Goal: Information Seeking & Learning: Learn about a topic

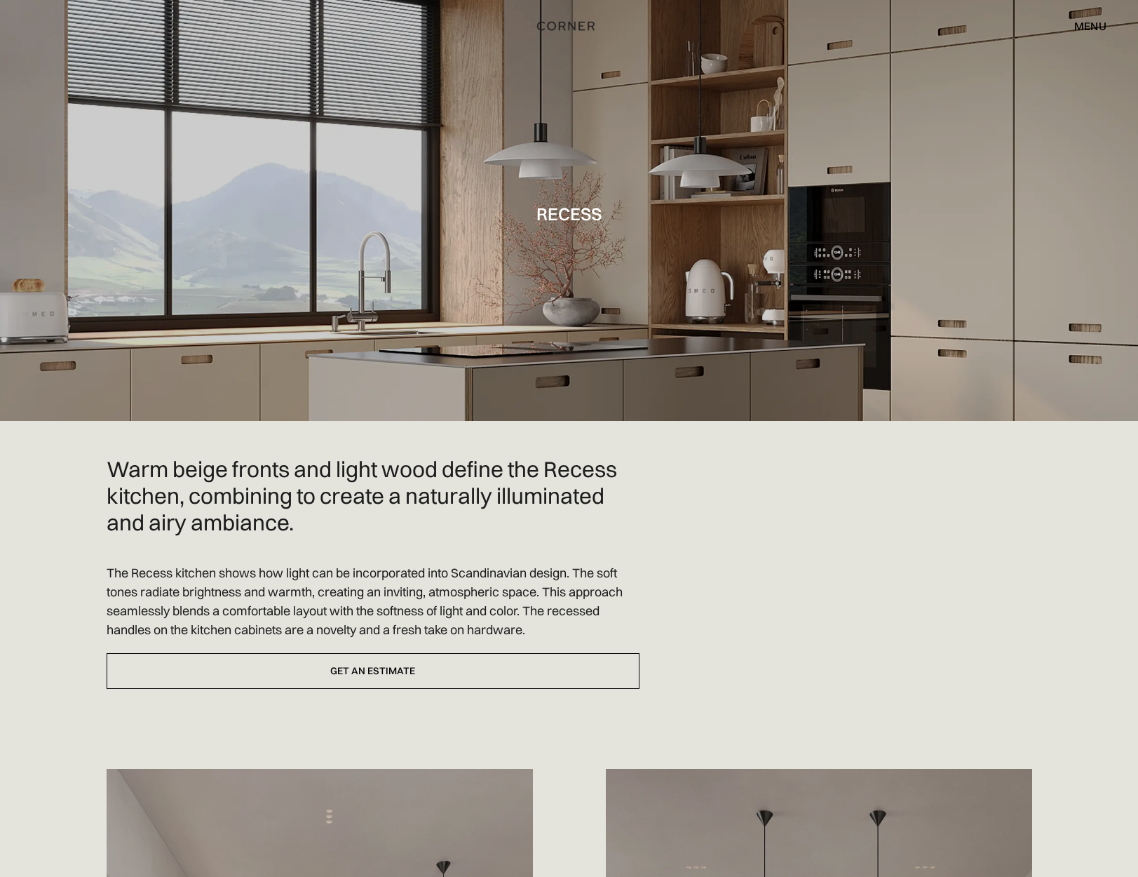
click at [1086, 24] on div "menu" at bounding box center [1090, 25] width 32 height 11
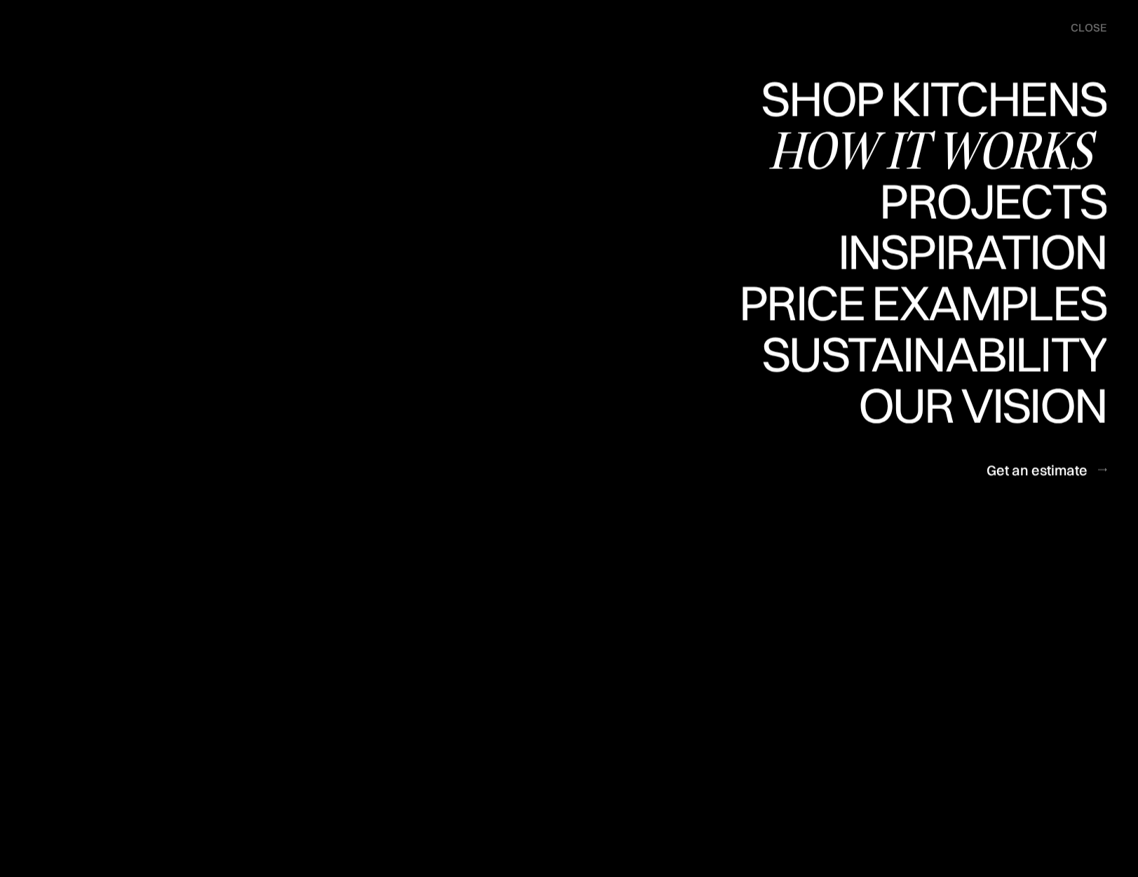
click at [1046, 136] on div "How it works" at bounding box center [938, 149] width 338 height 49
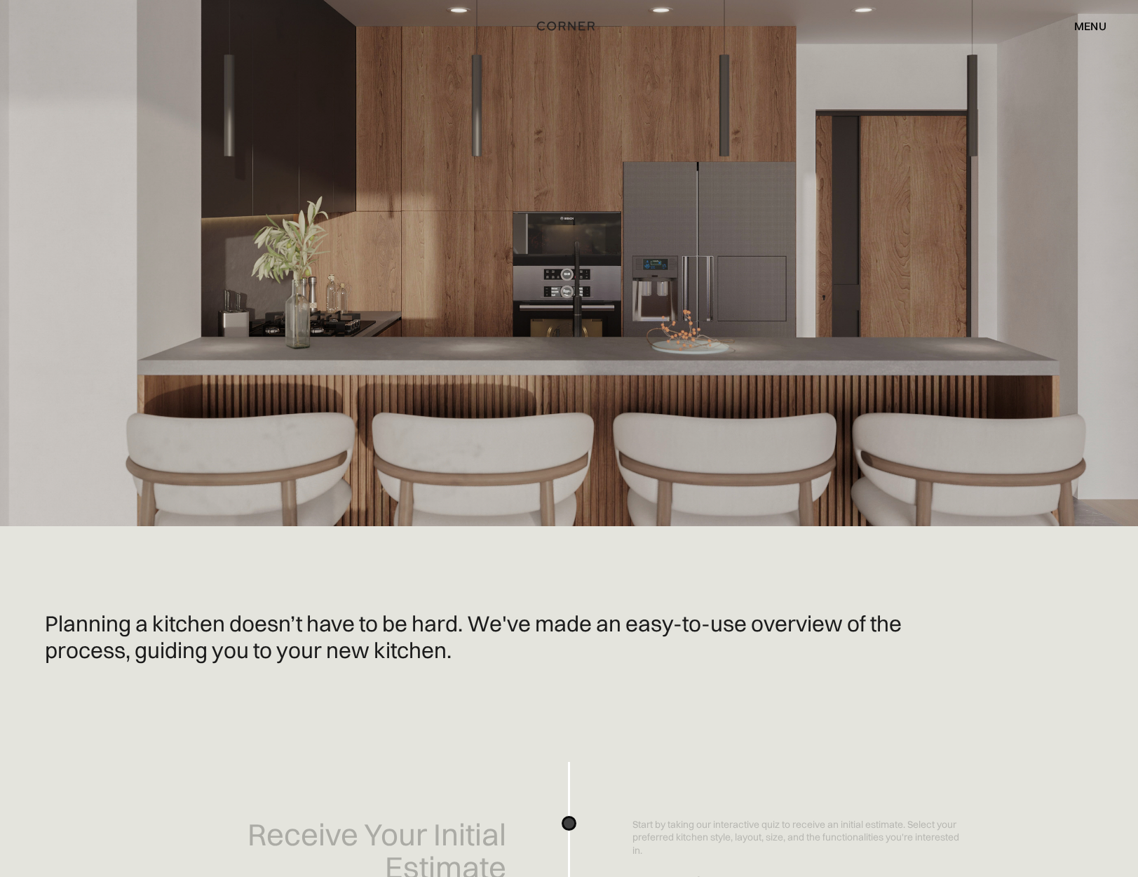
click at [1088, 22] on div "menu" at bounding box center [1090, 25] width 32 height 11
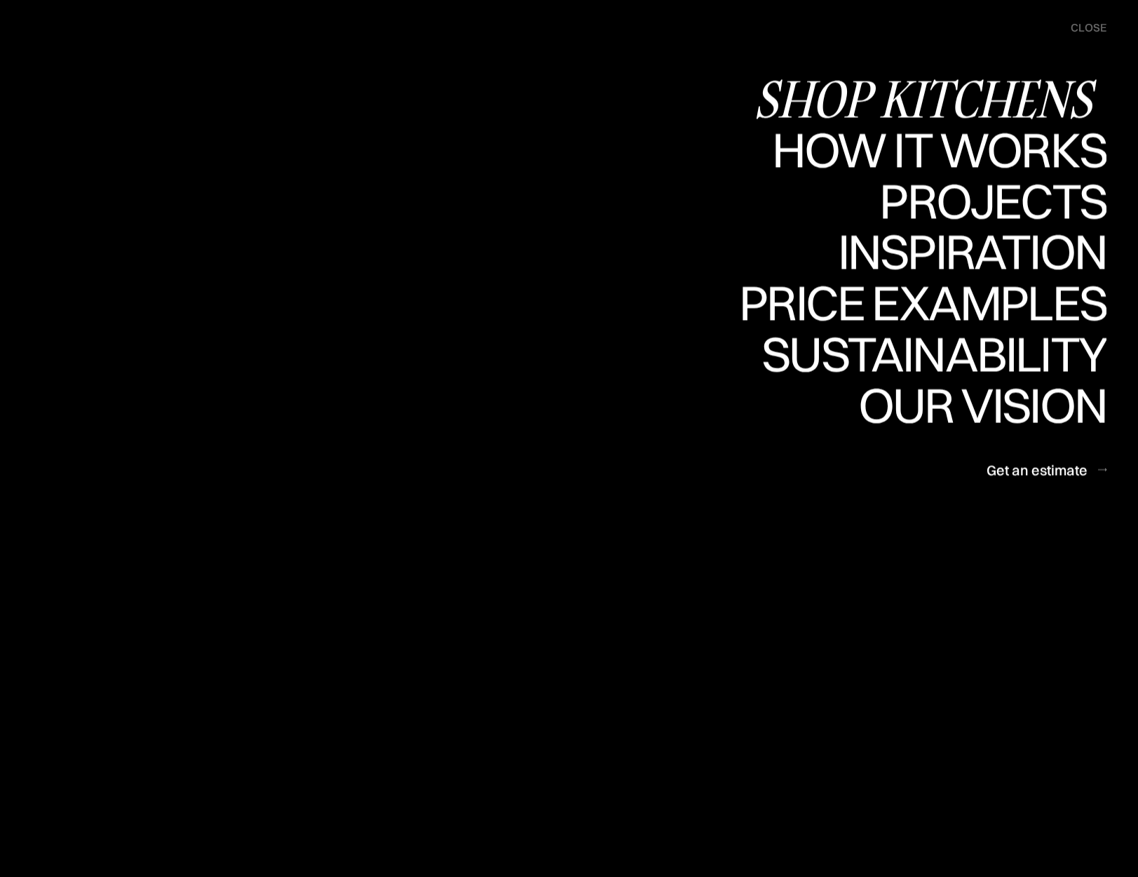
click at [992, 82] on div "Shop Kitchens" at bounding box center [930, 98] width 353 height 49
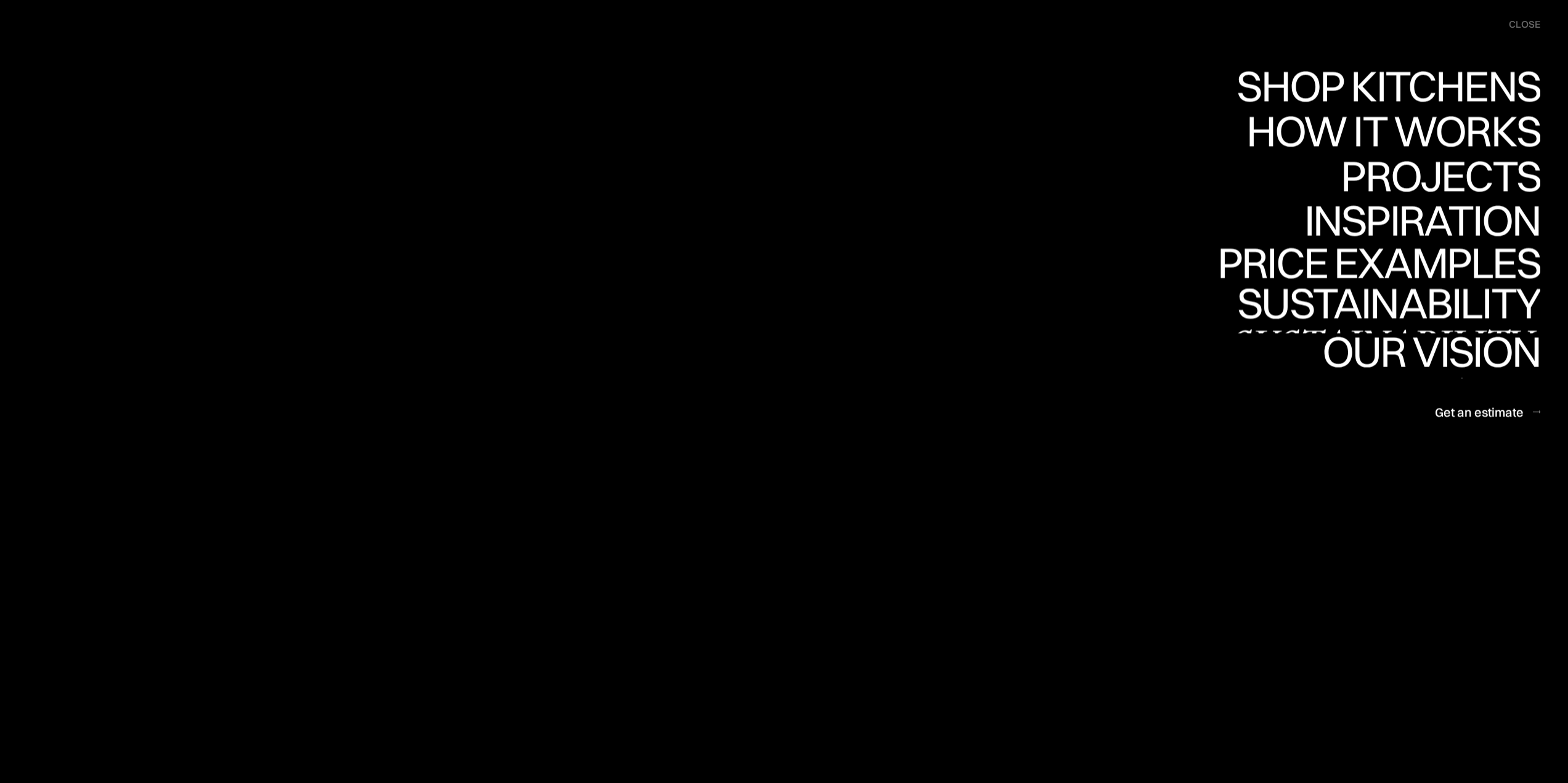
click at [1000, 261] on link "Price examples Price examples" at bounding box center [1378, 266] width 322 height 45
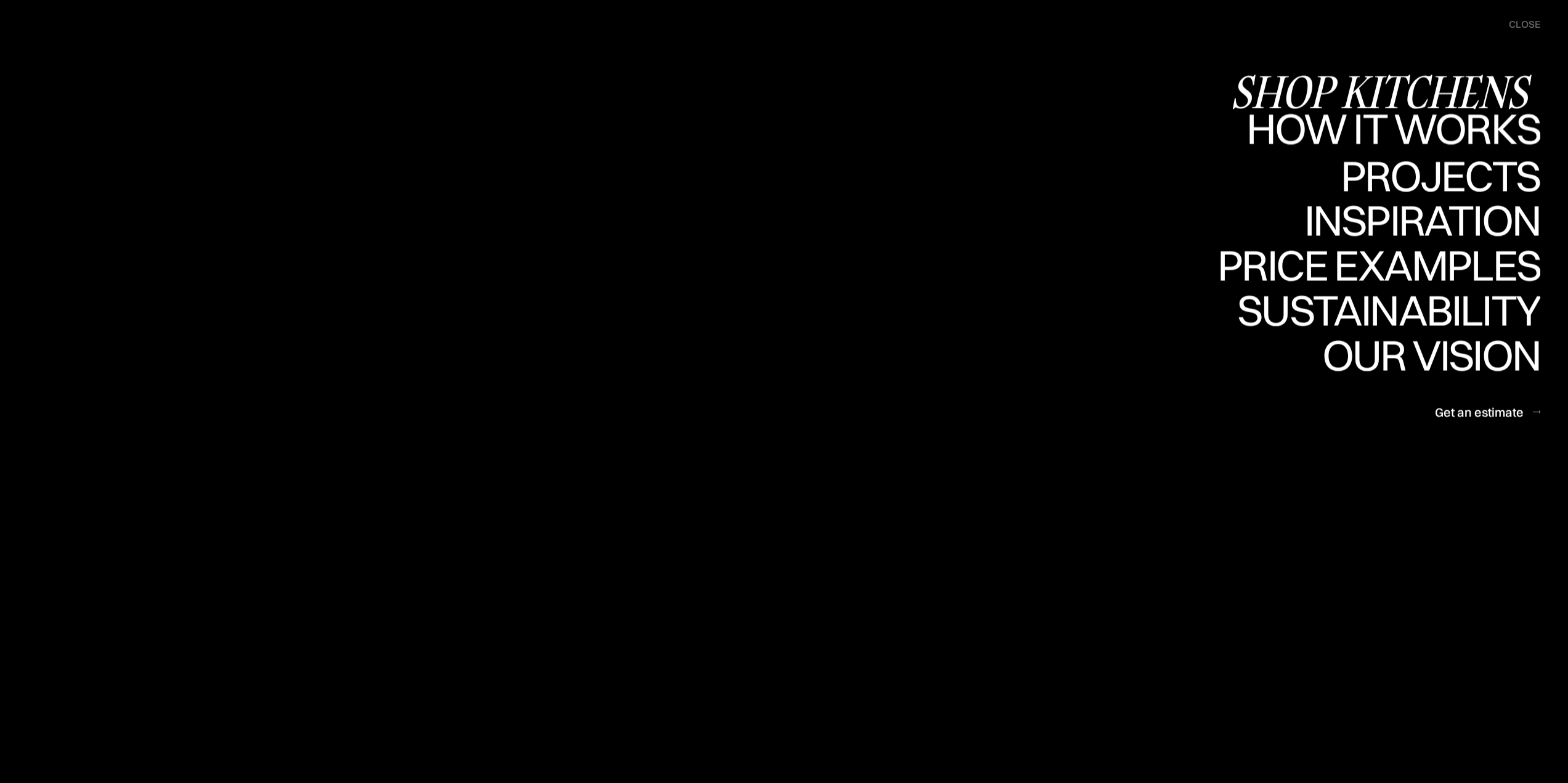
click at [1000, 94] on div "Shop Kitchens" at bounding box center [1385, 91] width 310 height 43
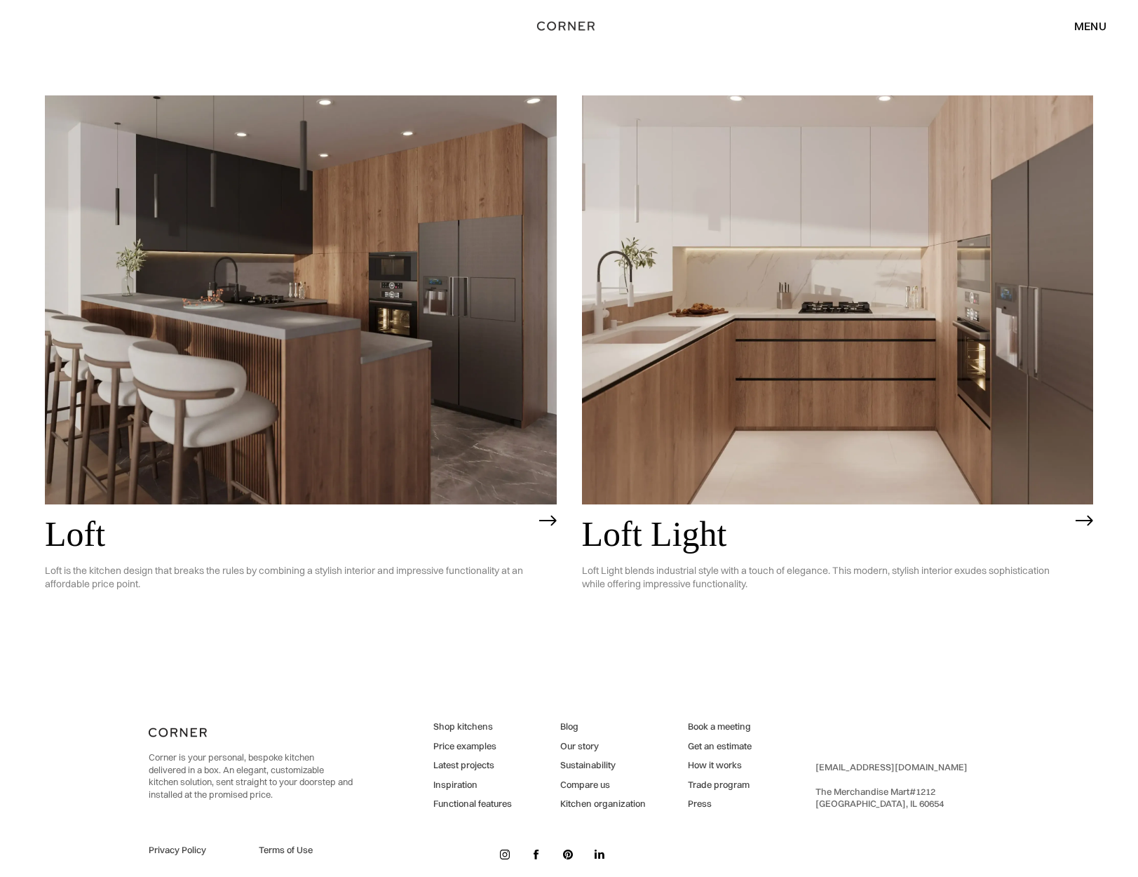
scroll to position [3843, 0]
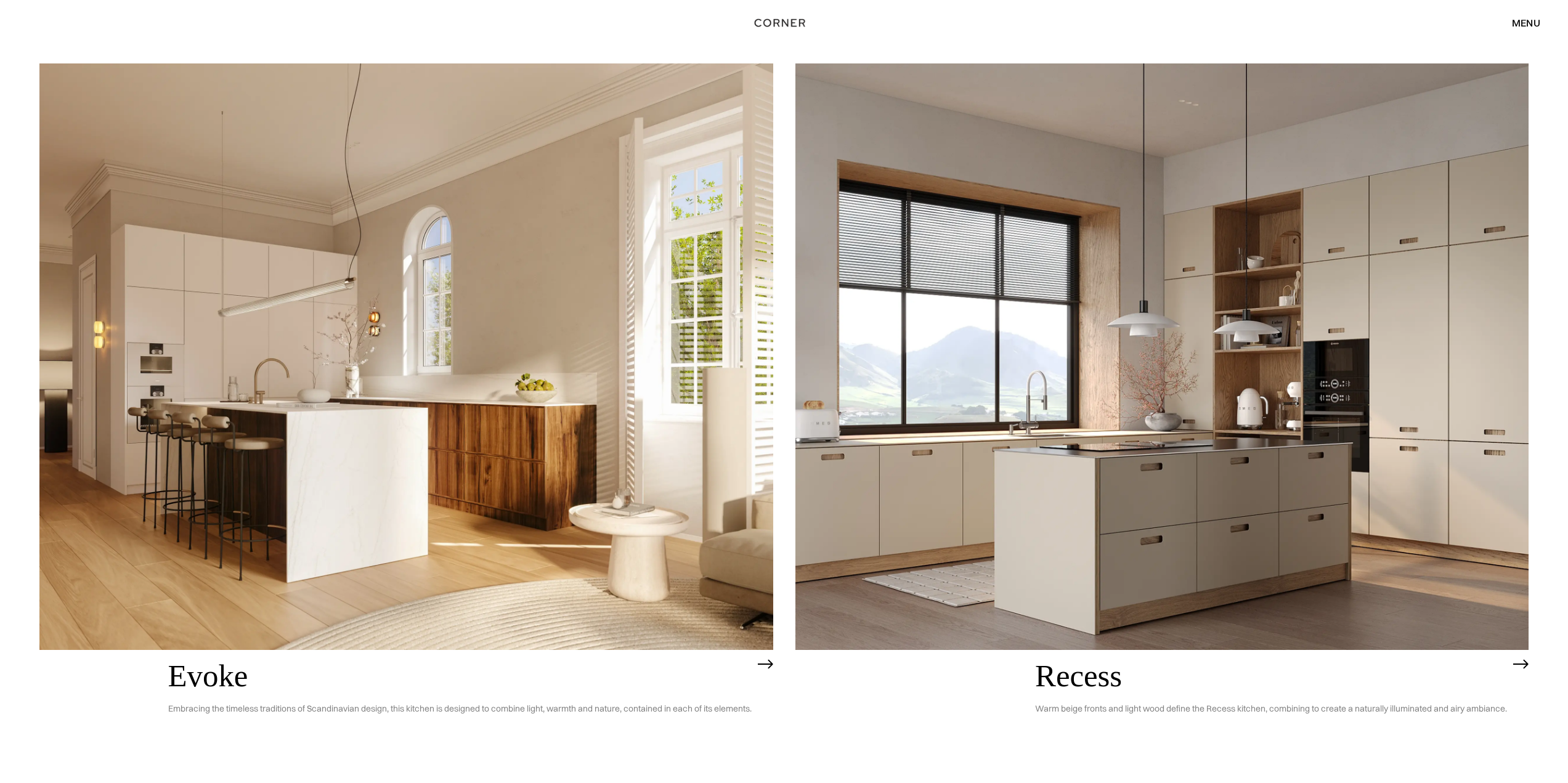
scroll to position [2527, 0]
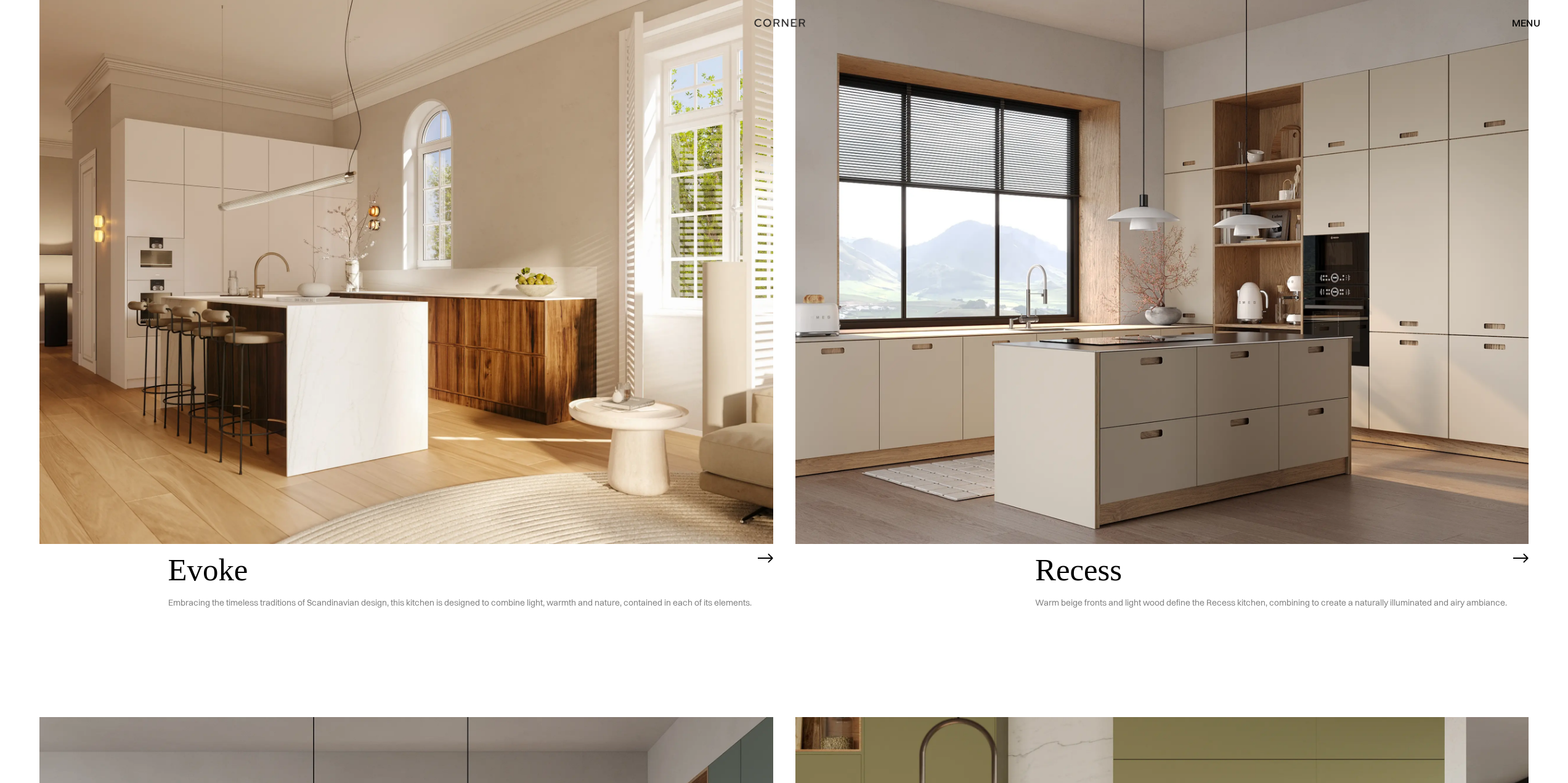
click at [1523, 25] on div "menu" at bounding box center [1526, 22] width 28 height 10
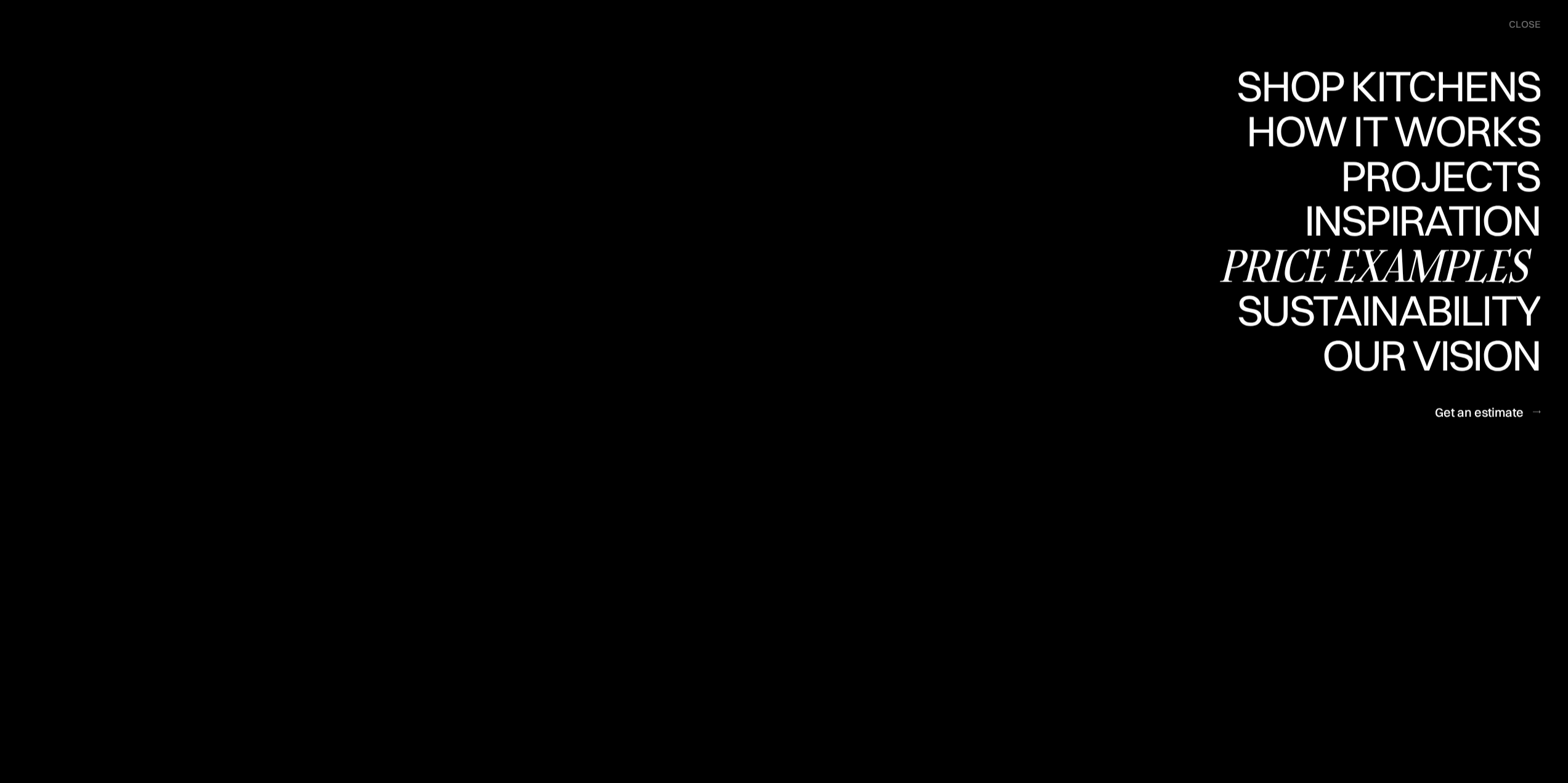
click at [1449, 261] on div "Price examples" at bounding box center [1378, 265] width 322 height 43
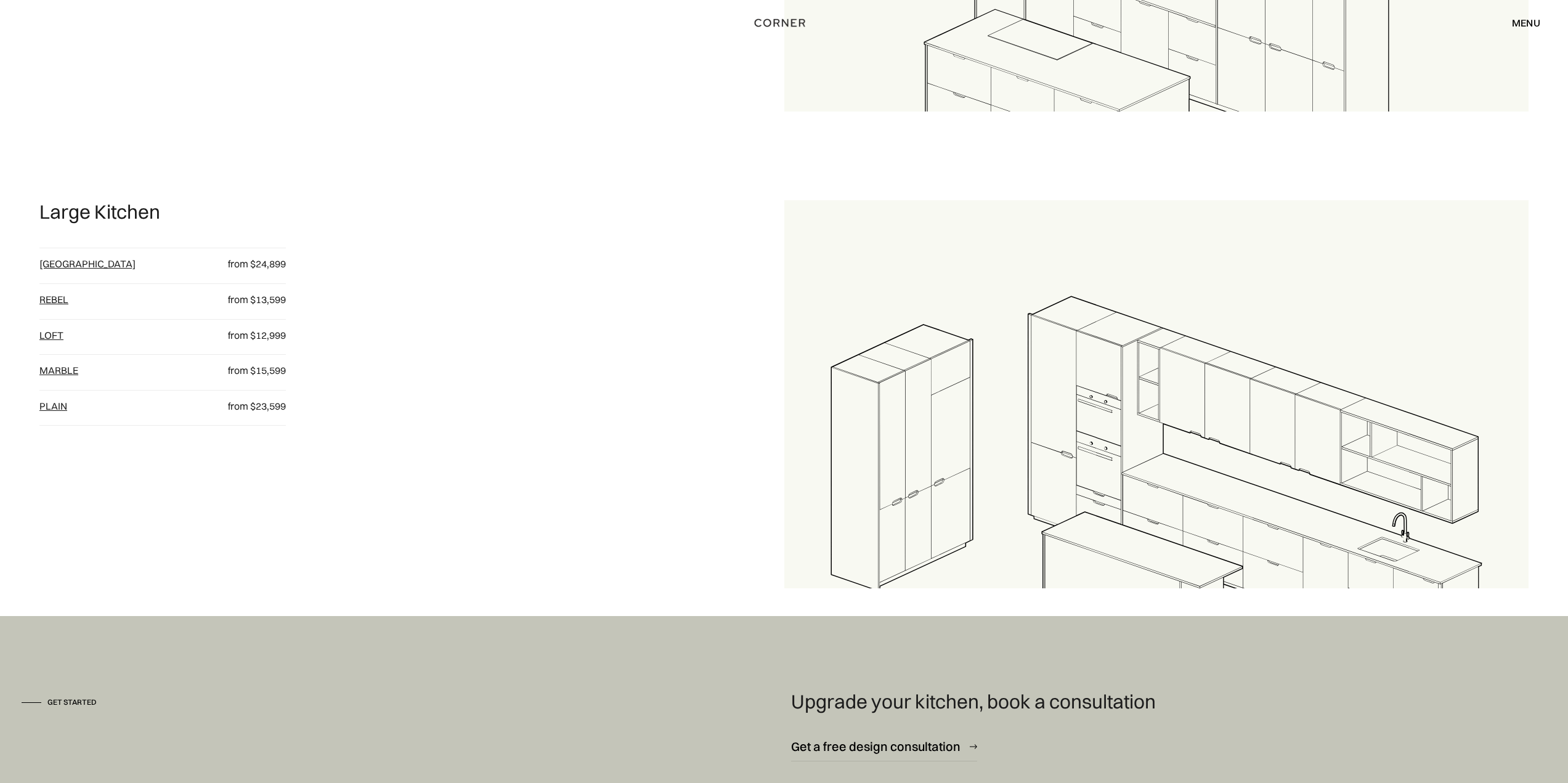
scroll to position [1602, 0]
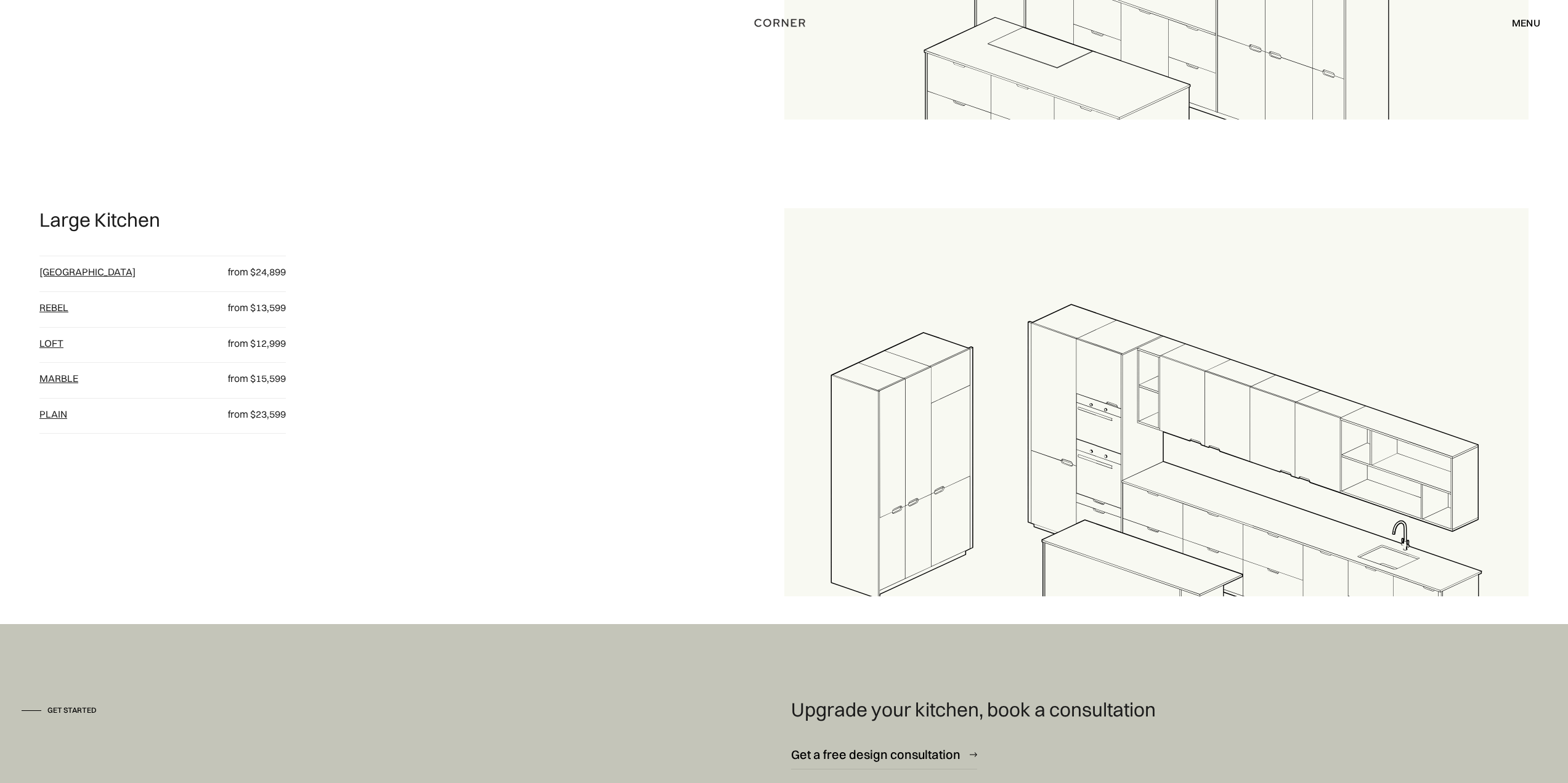
click at [1534, 28] on div "menu" at bounding box center [1526, 22] width 28 height 10
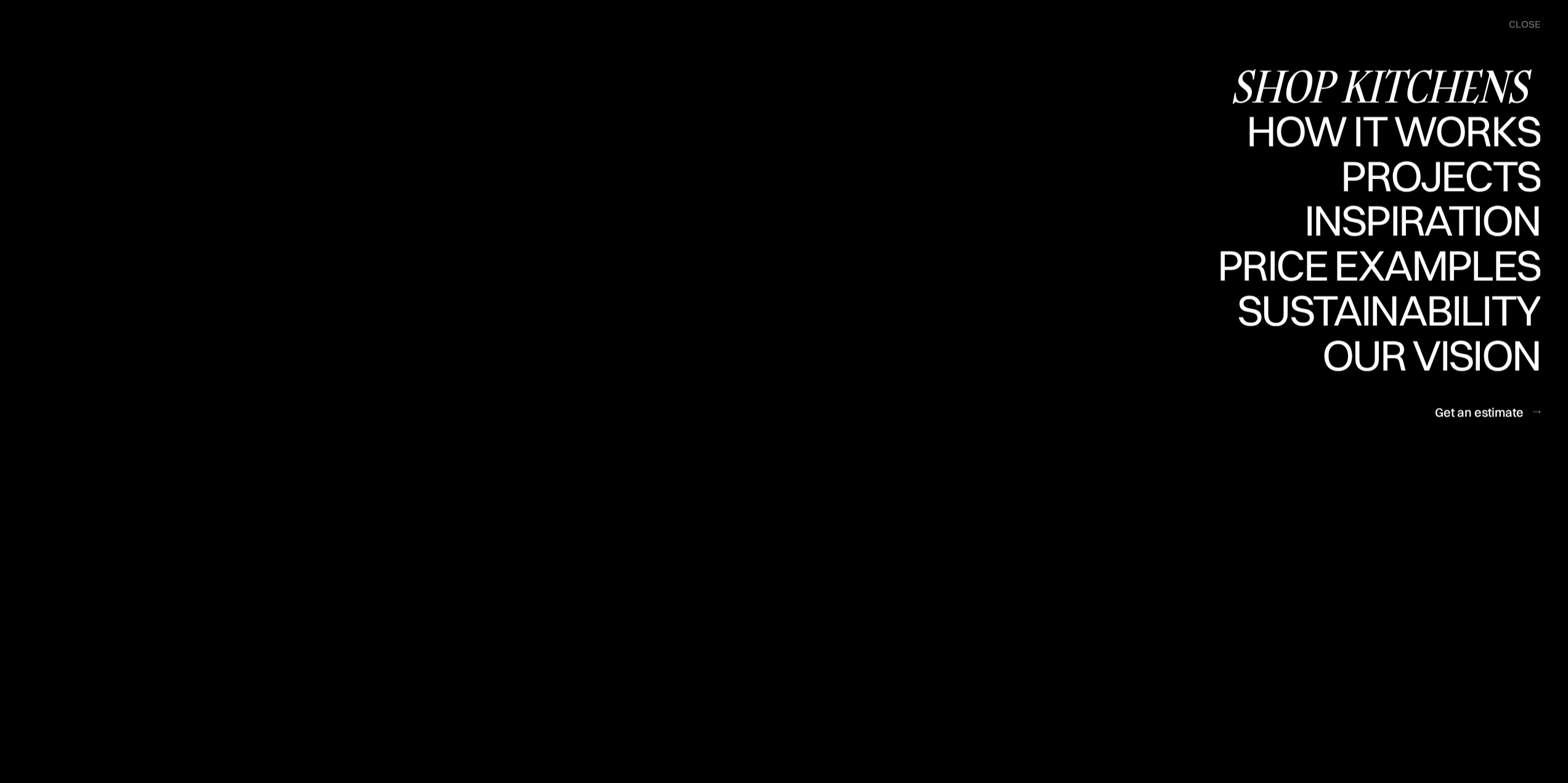
click at [1412, 85] on div "Shop Kitchens" at bounding box center [1385, 85] width 310 height 43
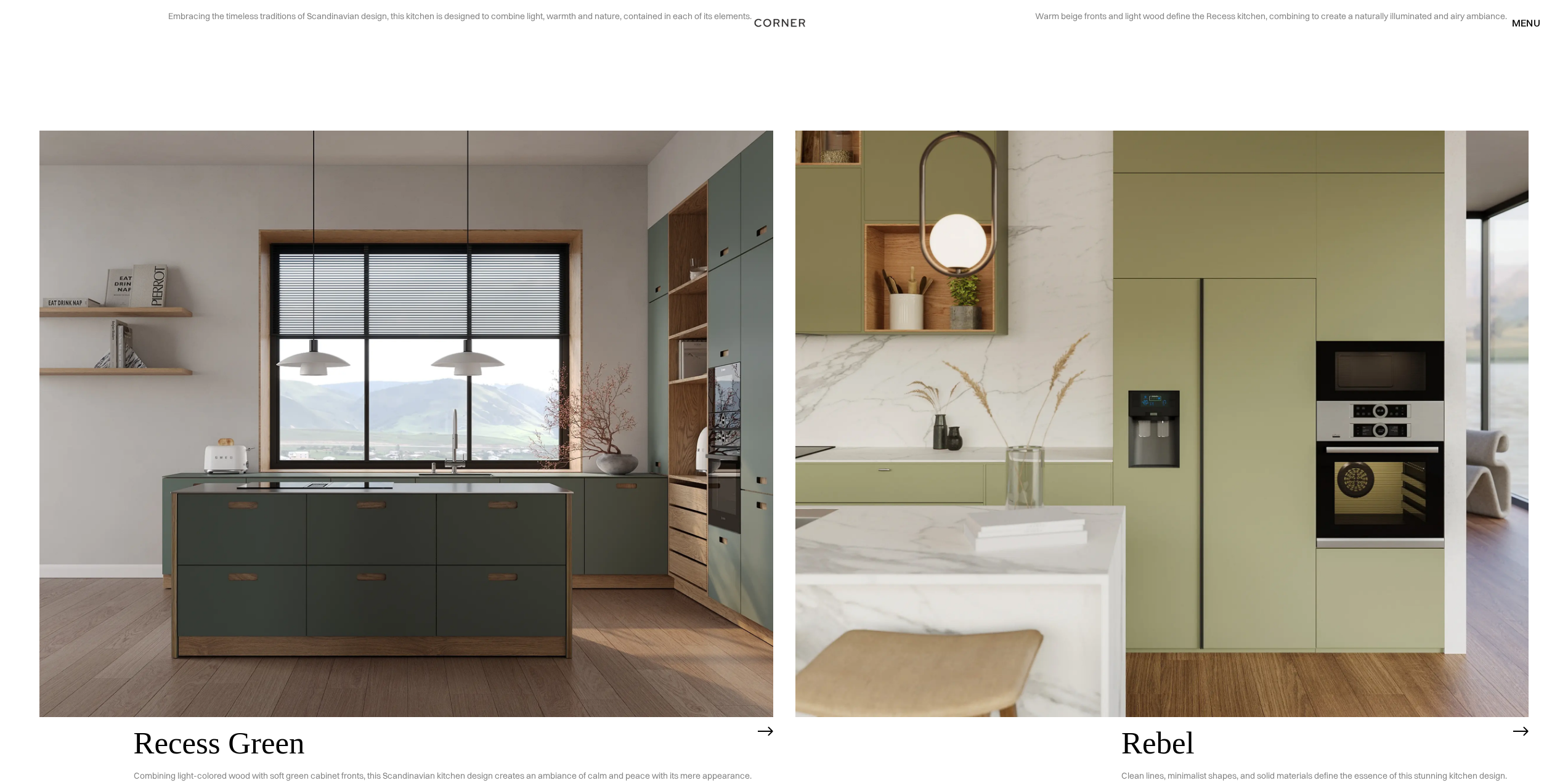
scroll to position [2682, 0]
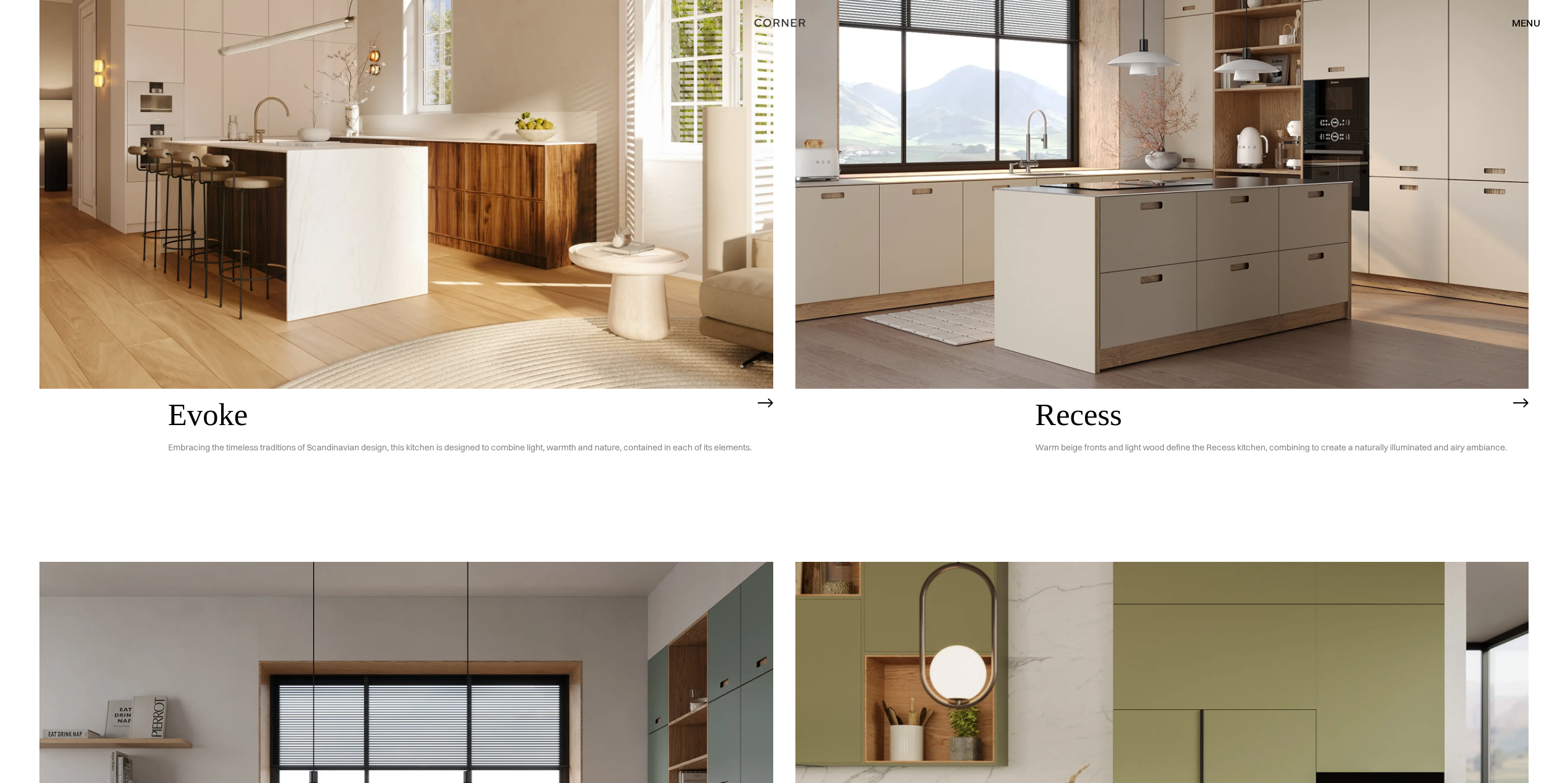
click at [1518, 403] on img at bounding box center [1521, 402] width 16 height 10
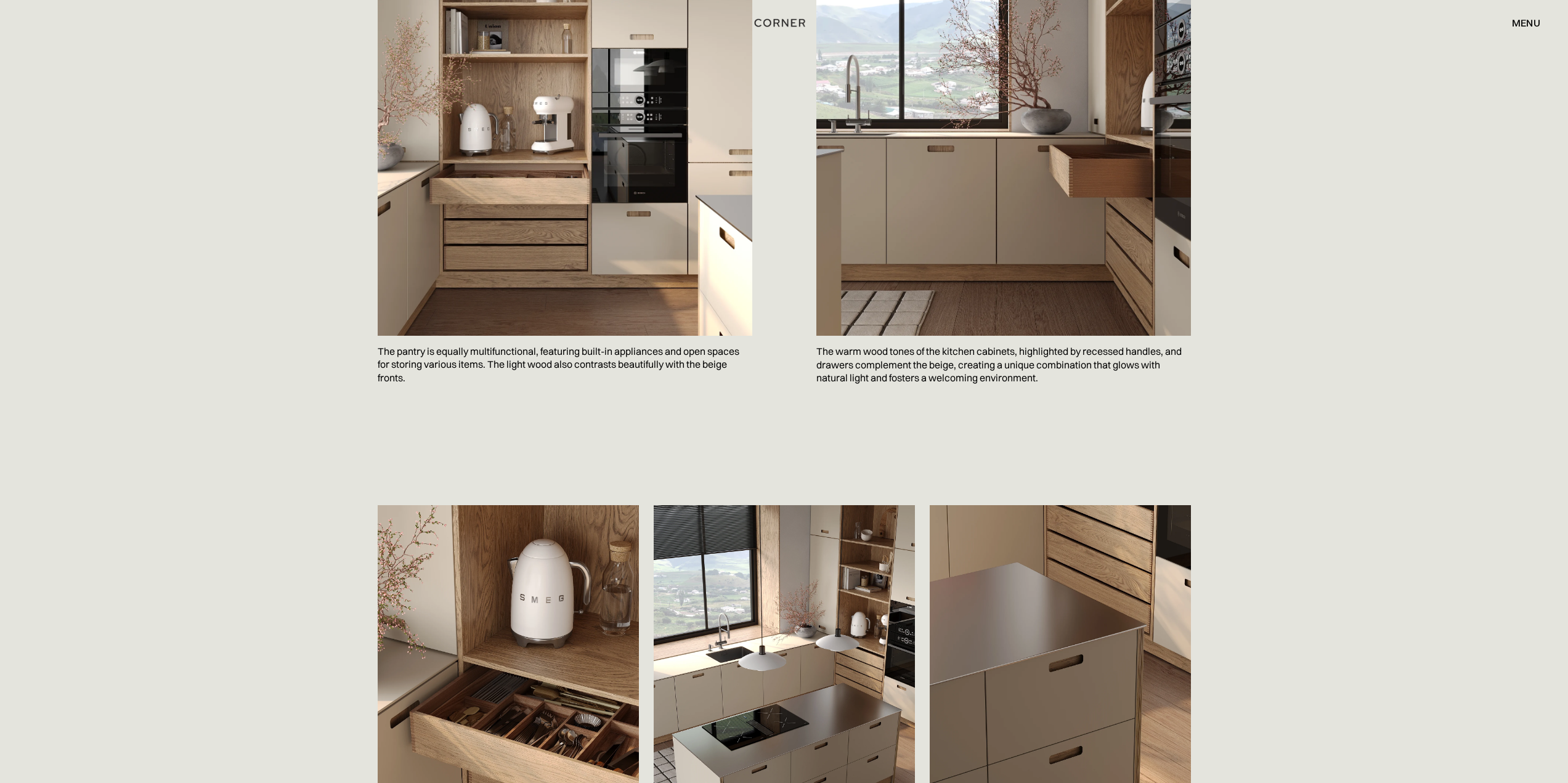
scroll to position [1446, 0]
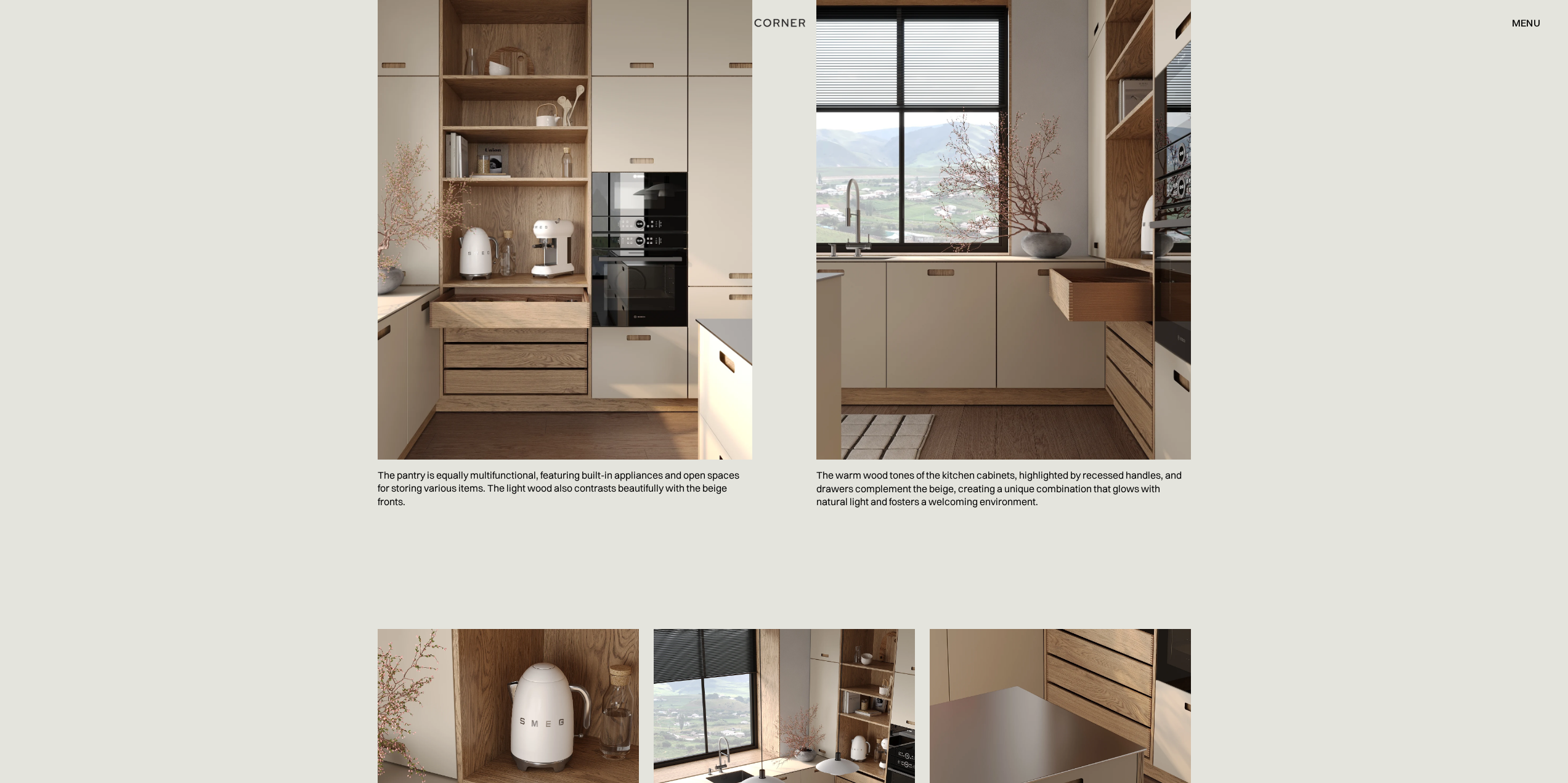
click at [1528, 21] on div "menu" at bounding box center [1526, 22] width 28 height 10
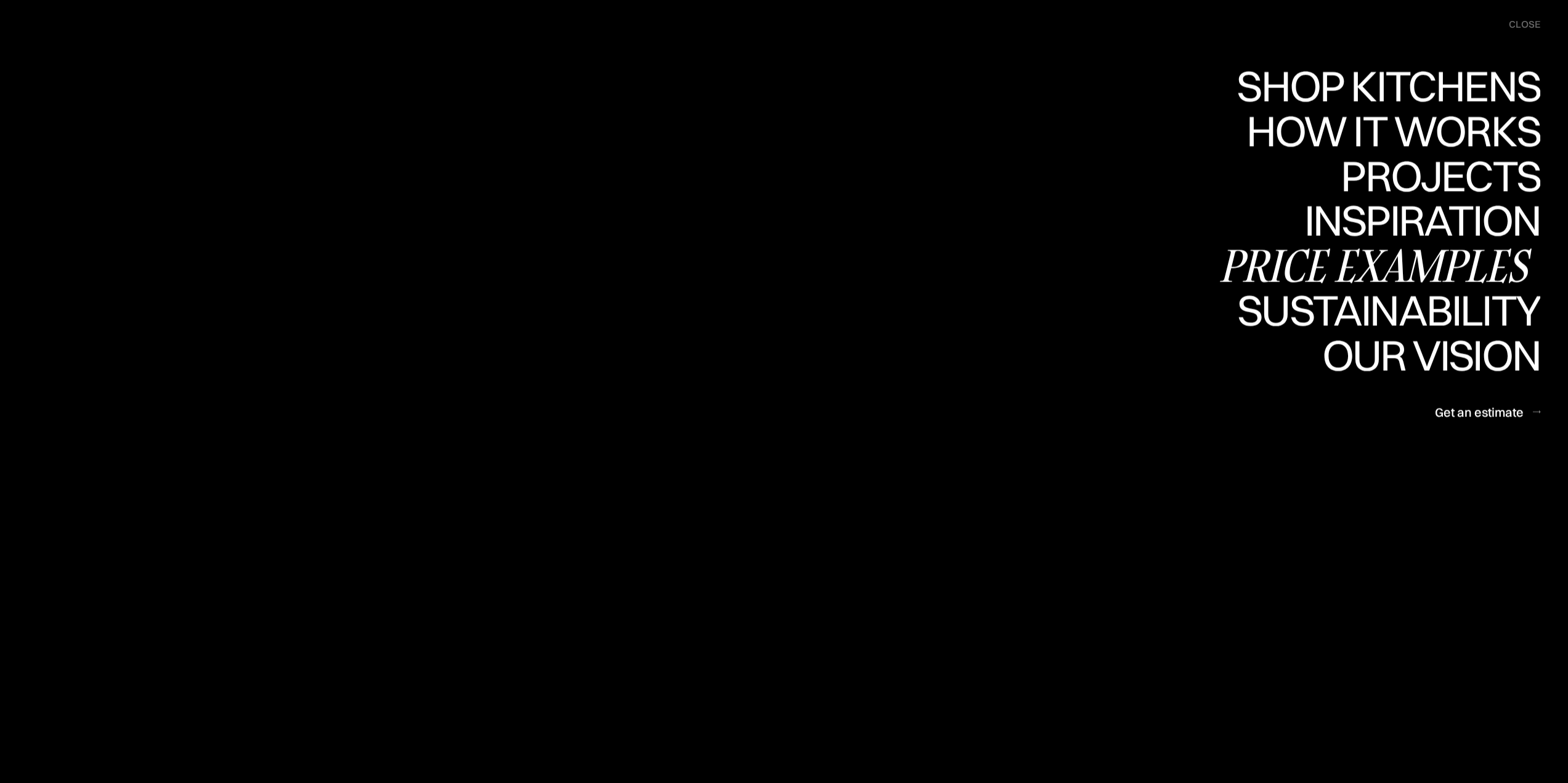
click at [1445, 272] on div "Price examples" at bounding box center [1378, 265] width 322 height 43
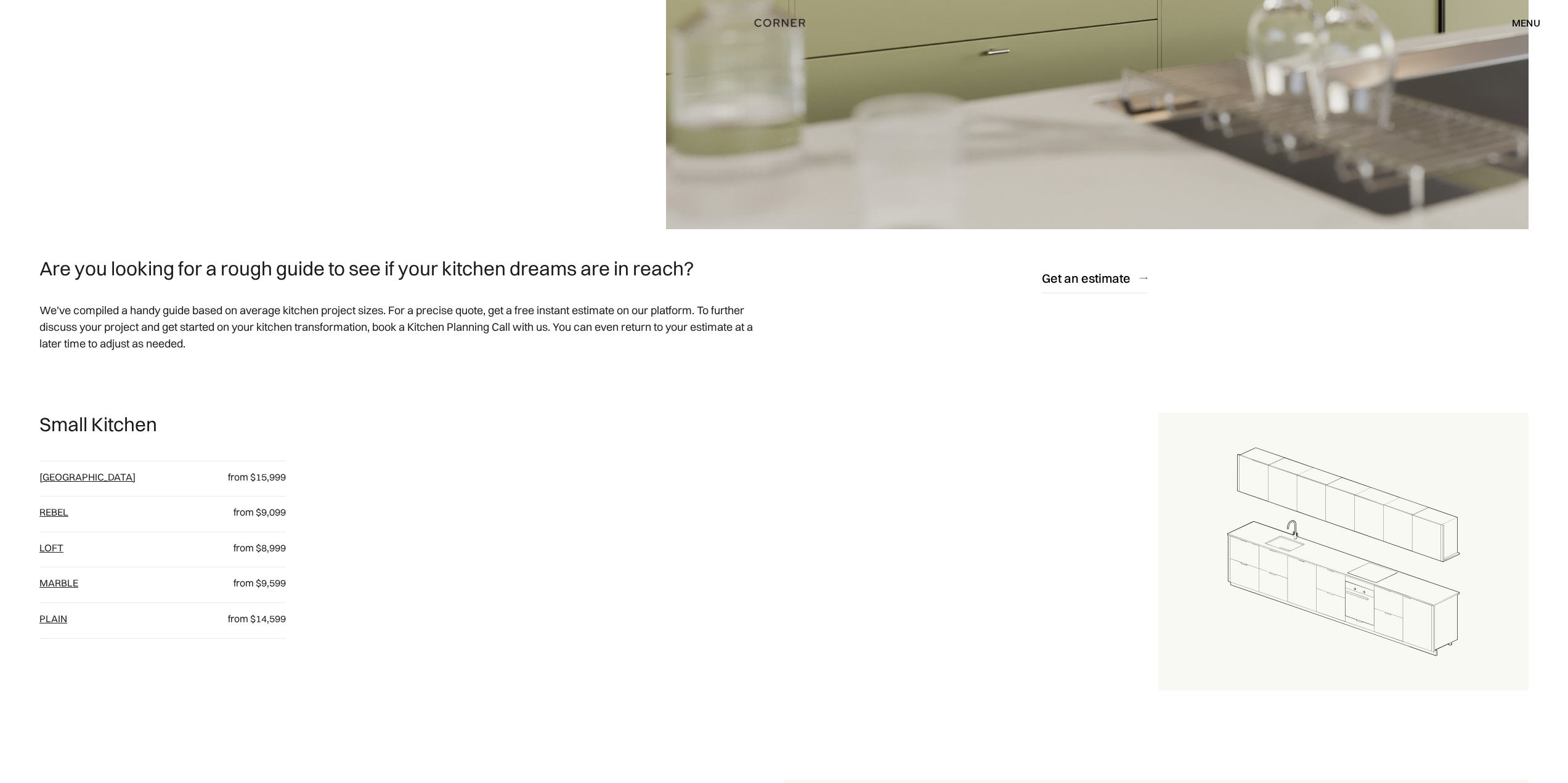
scroll to position [555, 0]
click at [70, 584] on link "Marble" at bounding box center [59, 583] width 39 height 12
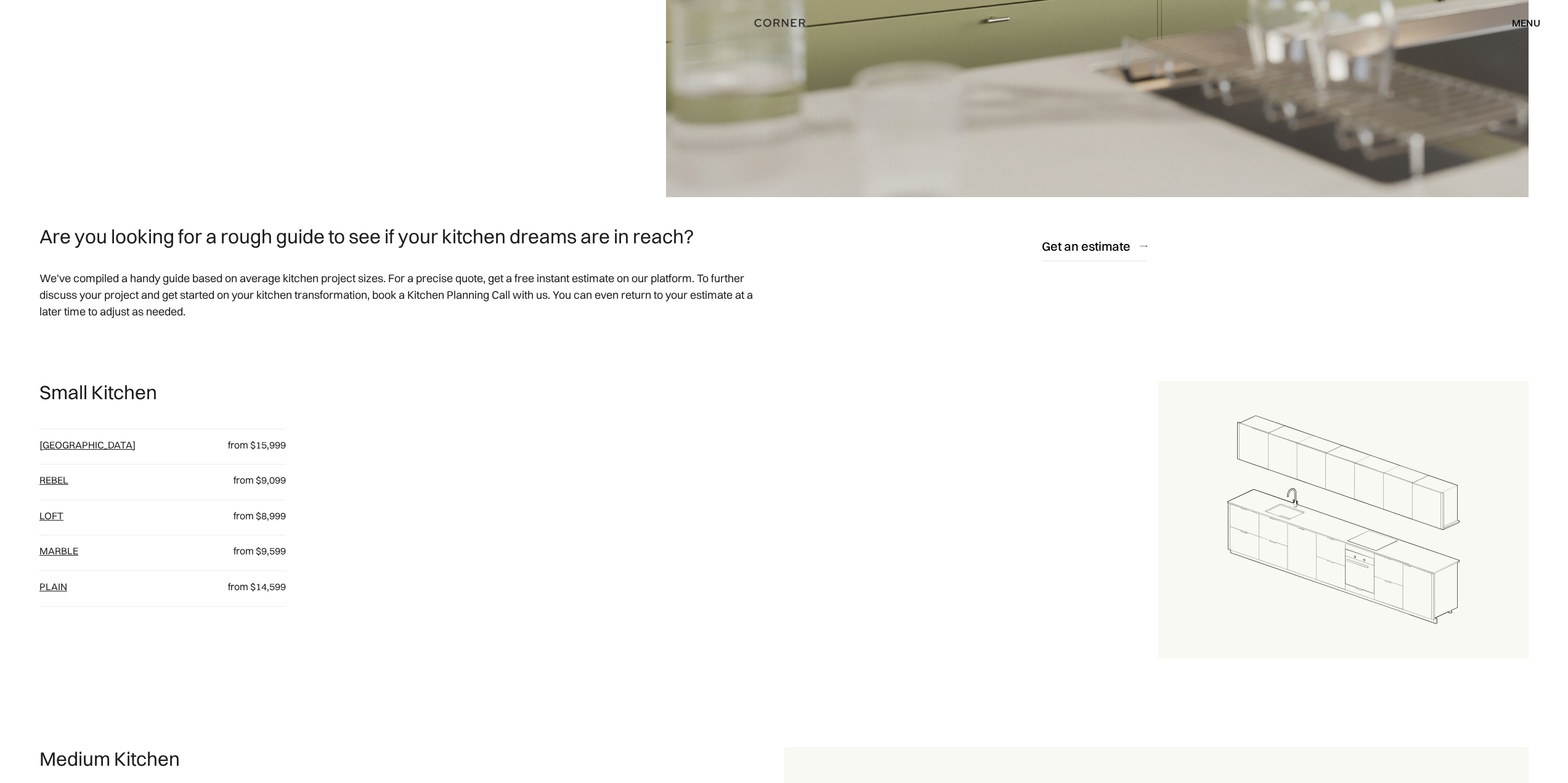
scroll to position [616, 0]
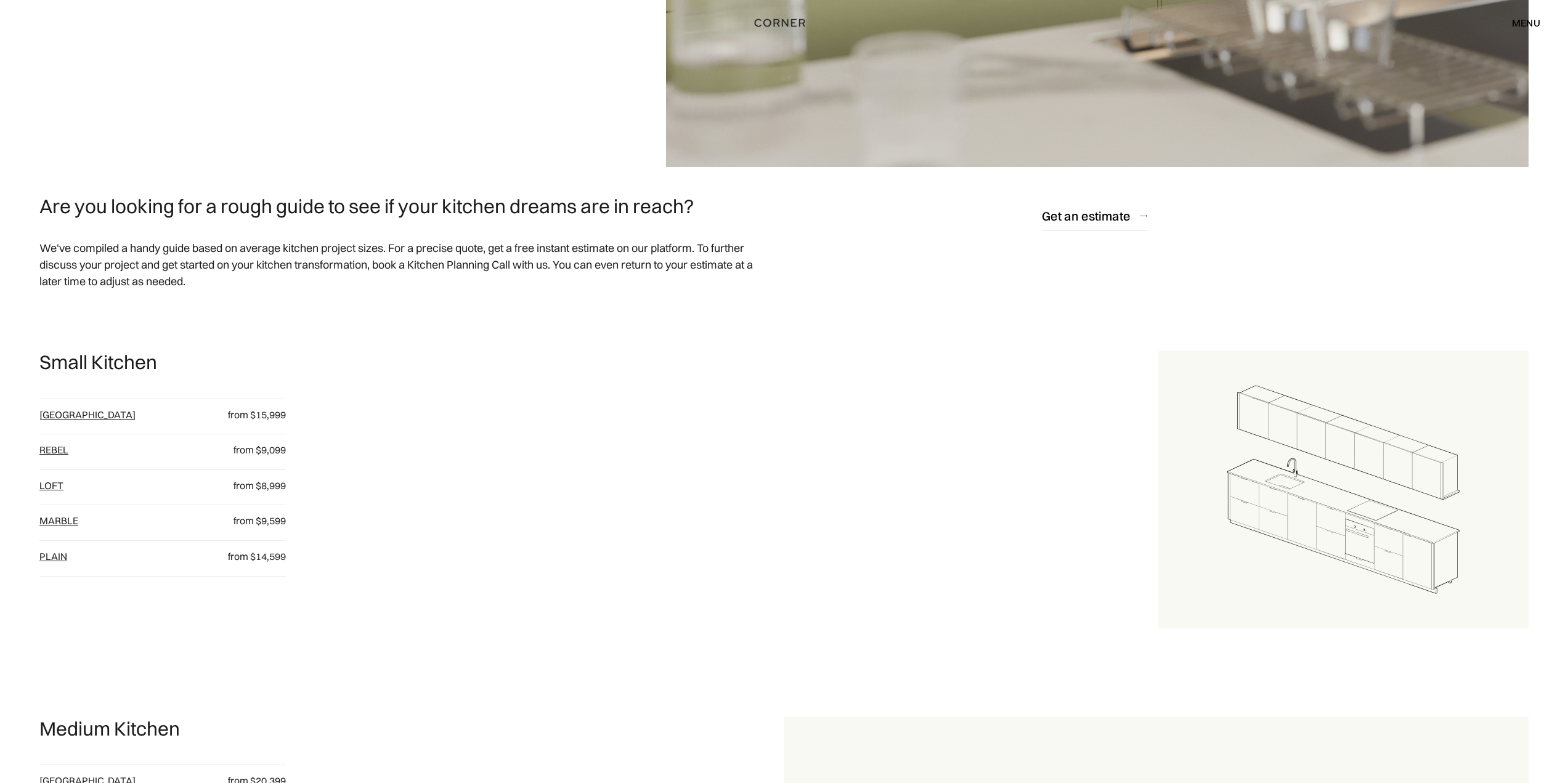
click at [51, 449] on link "Rebel" at bounding box center [54, 450] width 29 height 12
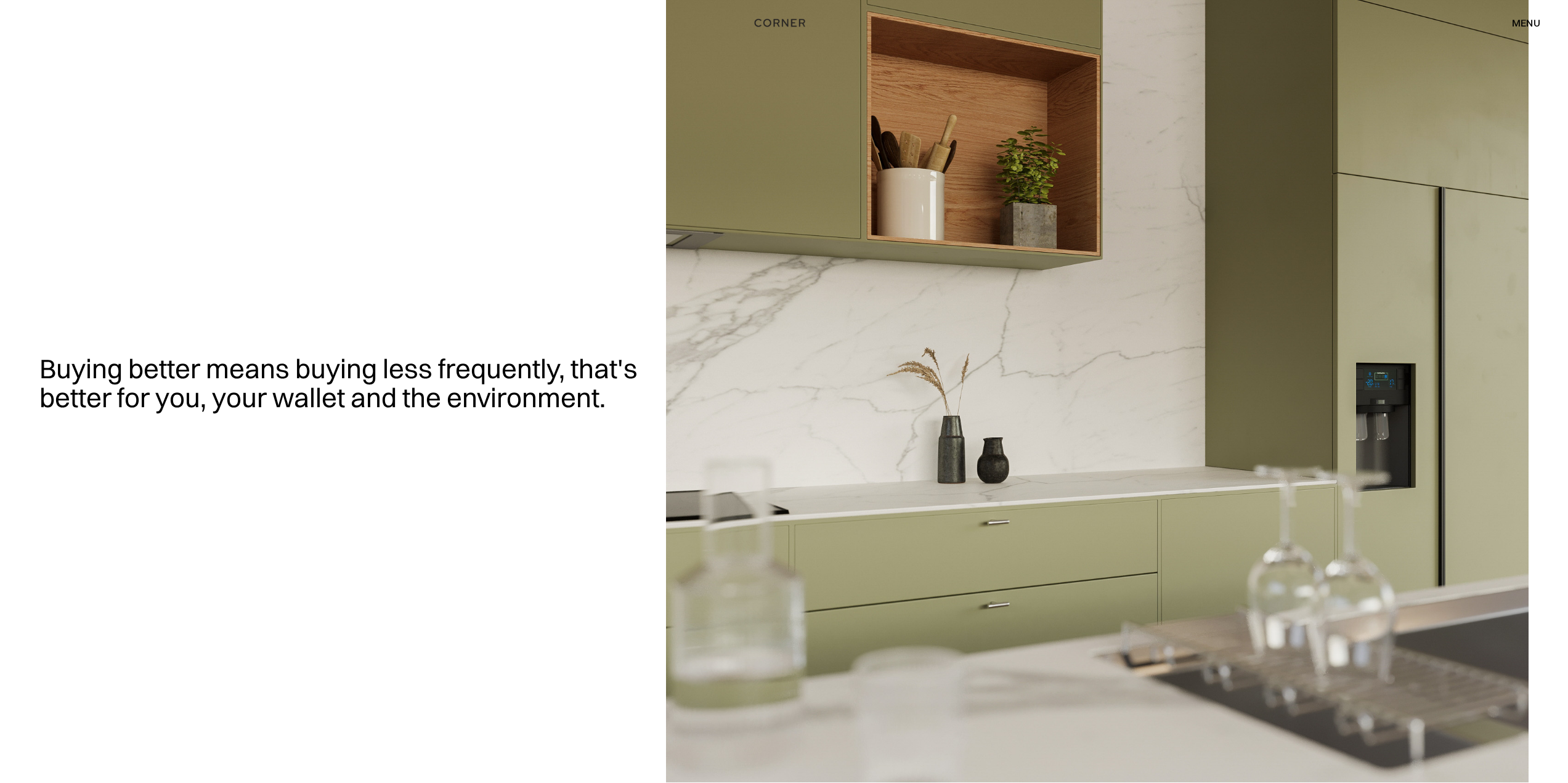
scroll to position [0, 0]
